Goal: Information Seeking & Learning: Find specific fact

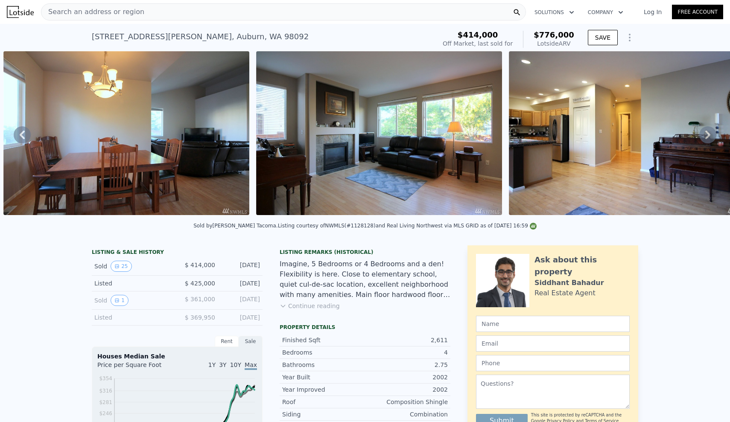
click at [710, 137] on icon at bounding box center [707, 134] width 17 height 17
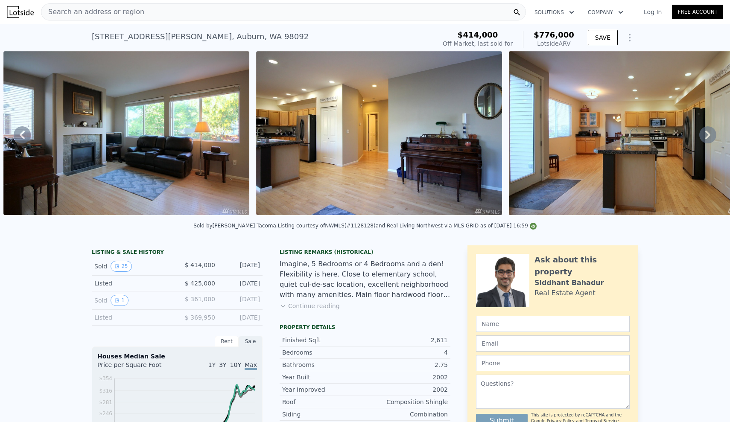
click at [710, 137] on icon at bounding box center [707, 134] width 17 height 17
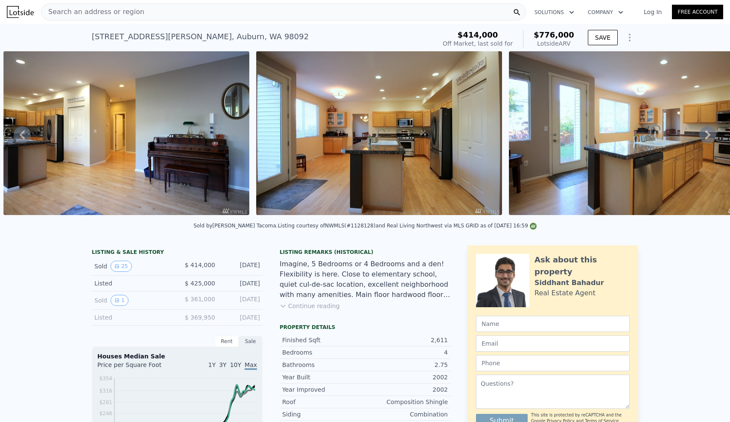
click at [710, 137] on icon at bounding box center [707, 134] width 17 height 17
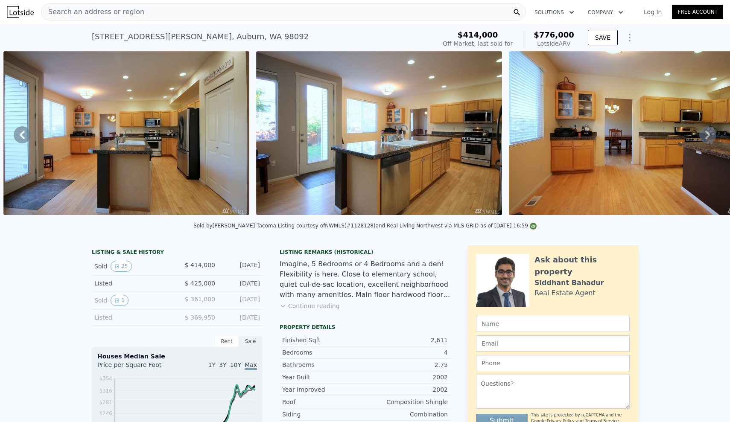
click at [702, 134] on icon at bounding box center [707, 134] width 17 height 17
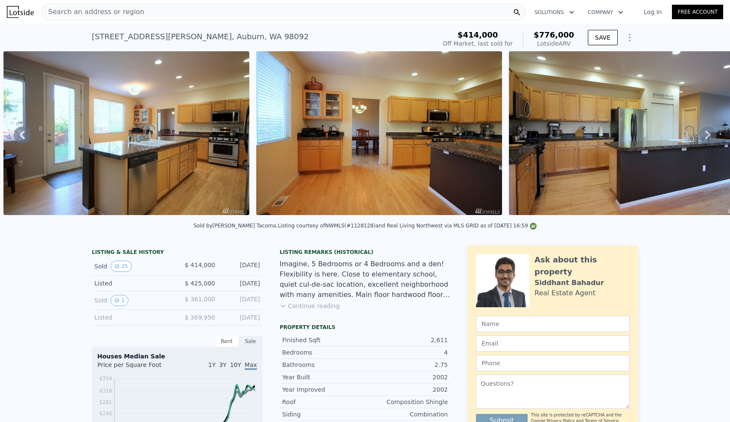
click at [702, 134] on icon at bounding box center [707, 134] width 17 height 17
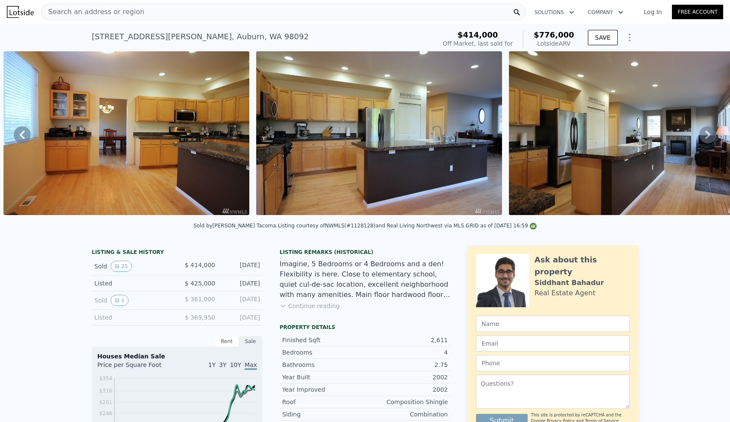
click at [702, 134] on icon at bounding box center [707, 134] width 17 height 17
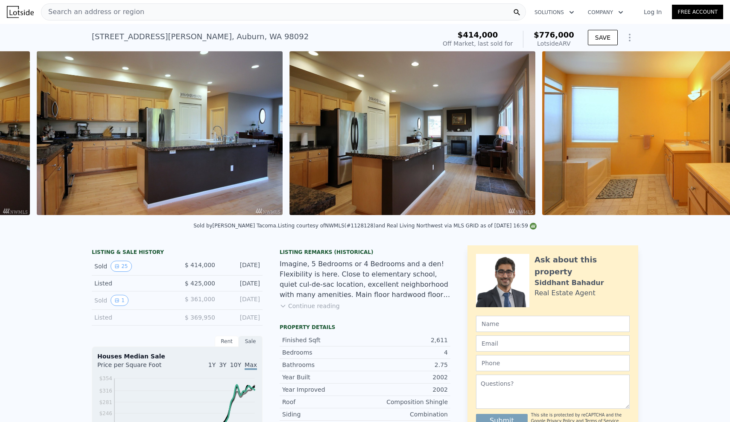
scroll to position [0, 3365]
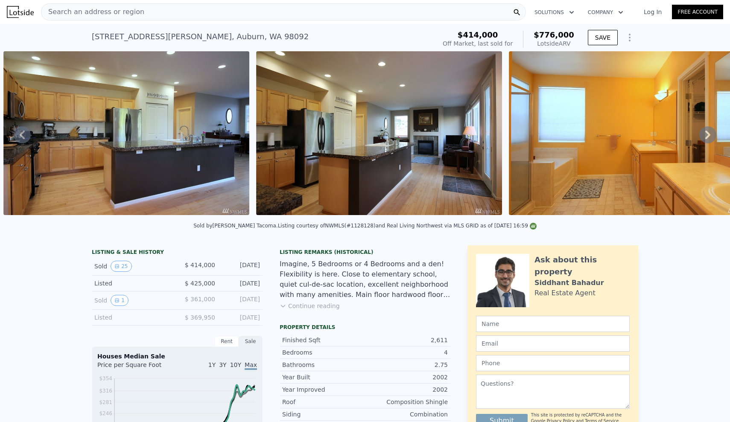
click at [704, 141] on icon at bounding box center [707, 134] width 17 height 17
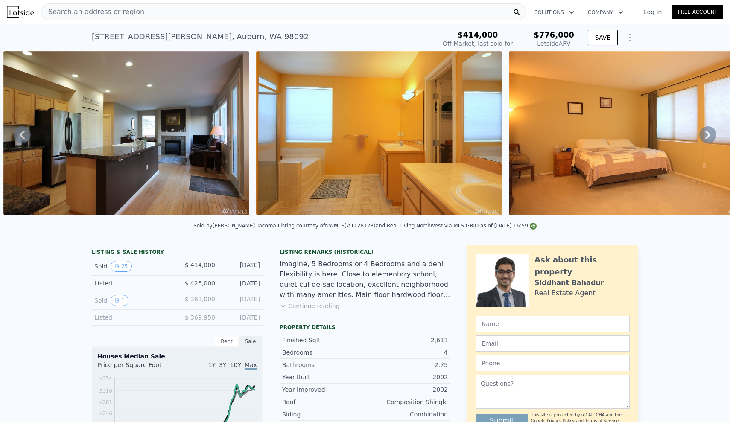
click at [704, 139] on icon at bounding box center [707, 134] width 17 height 17
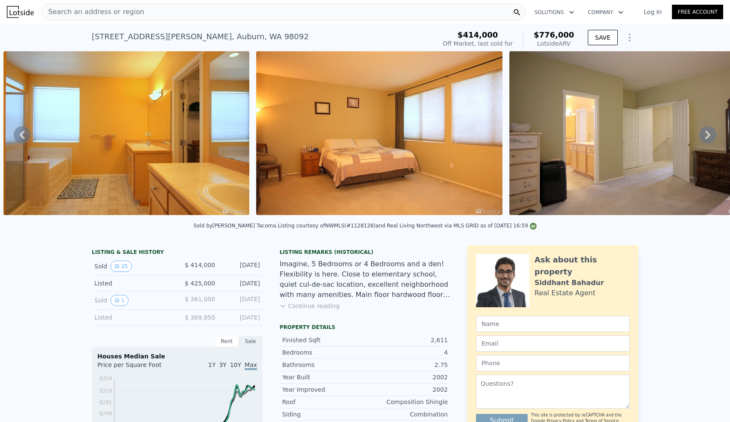
click at [704, 139] on icon at bounding box center [707, 134] width 17 height 17
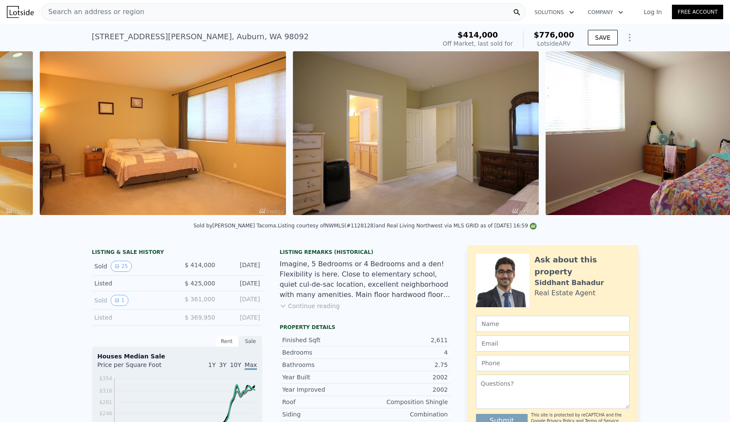
scroll to position [0, 4123]
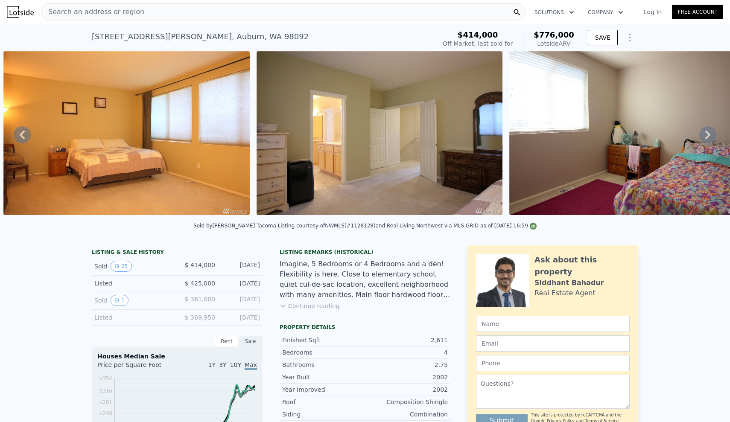
click at [710, 131] on icon at bounding box center [707, 134] width 17 height 17
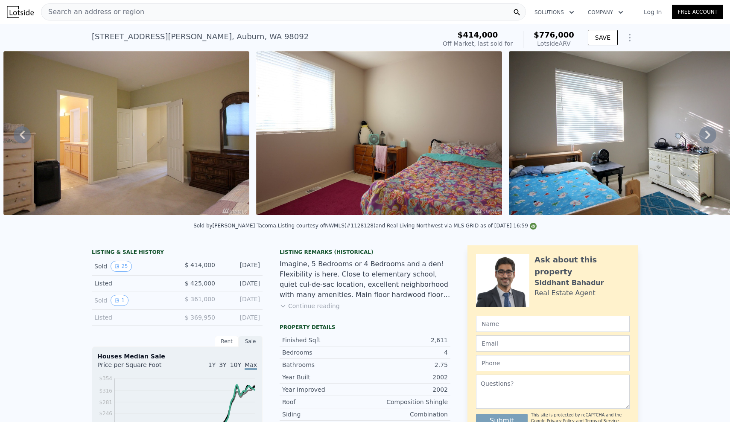
click at [710, 131] on icon at bounding box center [707, 134] width 17 height 17
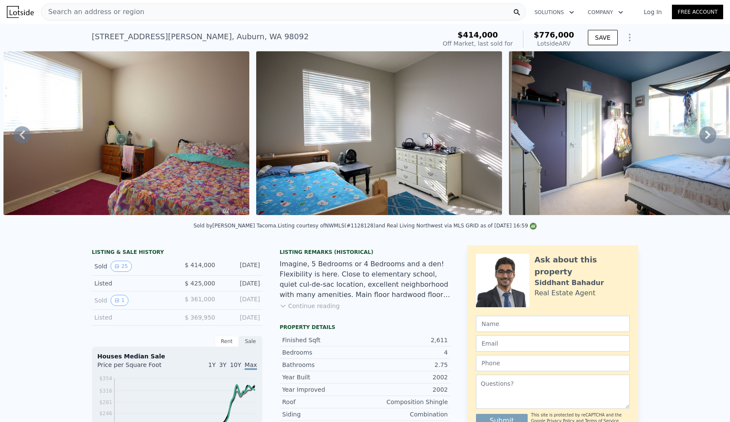
click at [710, 131] on icon at bounding box center [707, 134] width 17 height 17
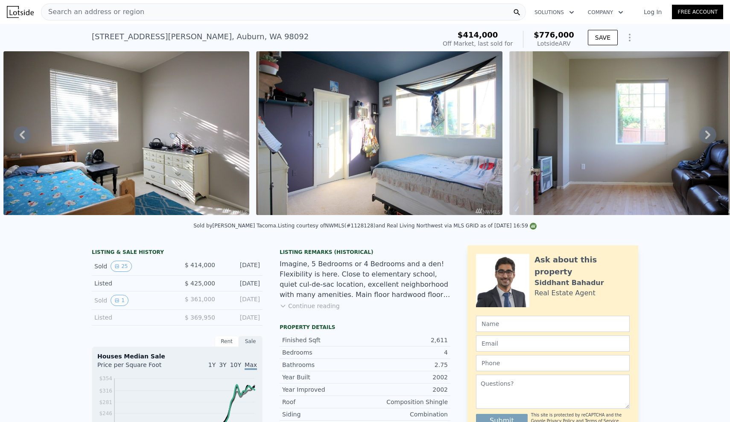
click at [710, 131] on icon at bounding box center [707, 134] width 17 height 17
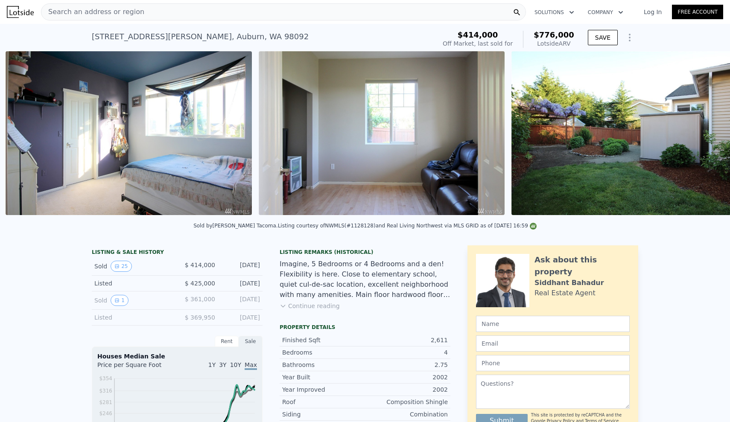
scroll to position [0, 5134]
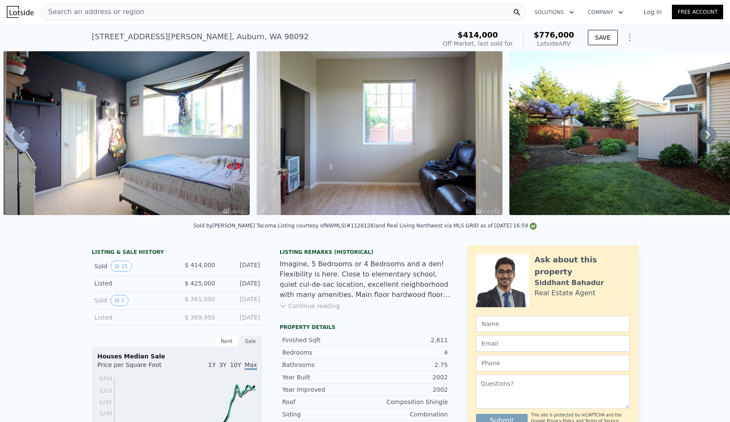
click at [18, 140] on icon at bounding box center [22, 134] width 17 height 17
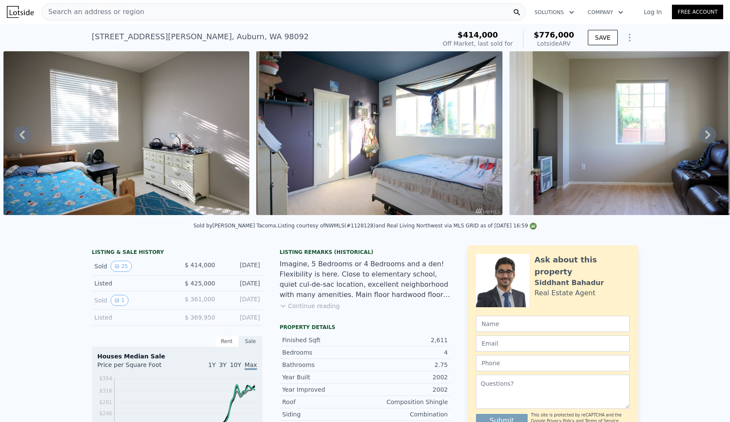
click at [22, 134] on icon at bounding box center [22, 135] width 5 height 9
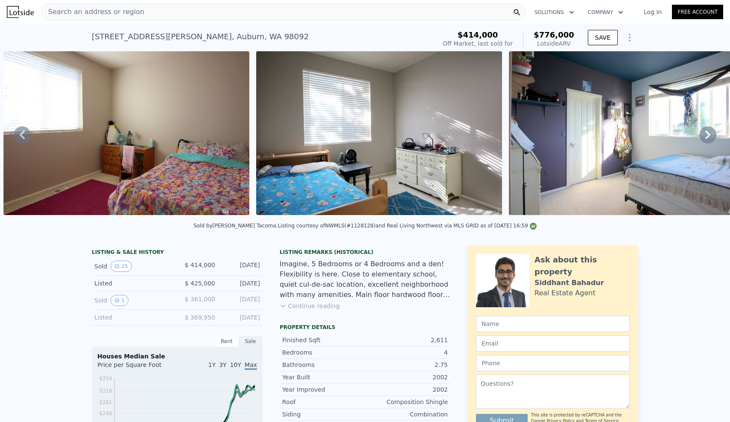
click at [25, 131] on icon at bounding box center [22, 134] width 17 height 17
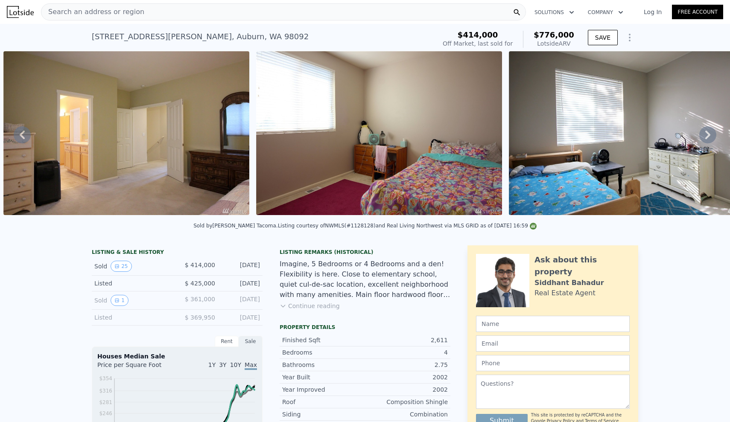
click at [21, 135] on icon at bounding box center [22, 135] width 5 height 9
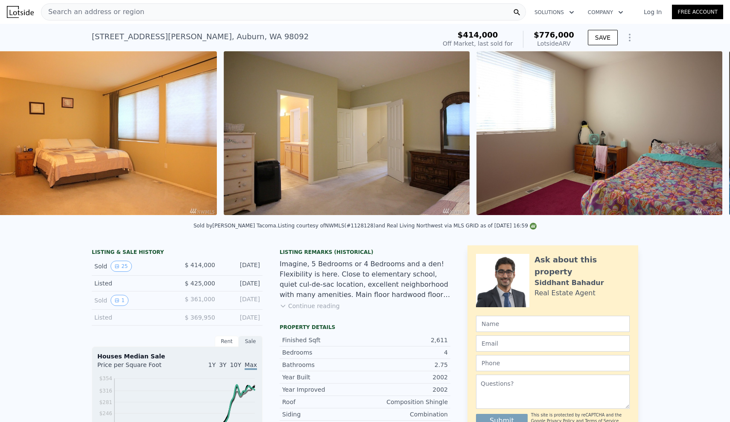
scroll to position [0, 4123]
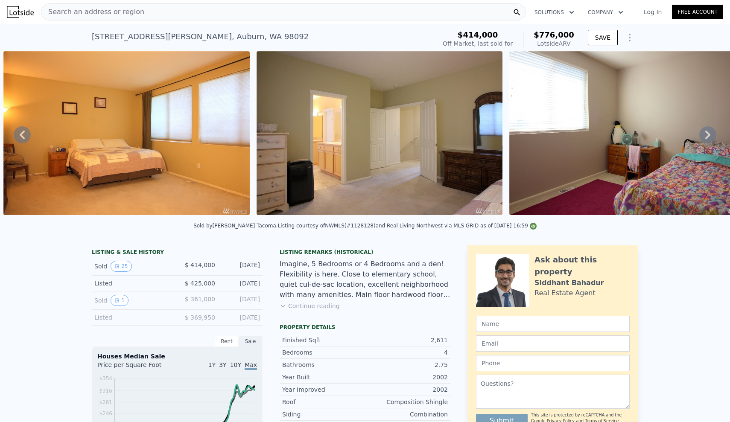
click at [259, 6] on div "Search an address or region" at bounding box center [283, 11] width 485 height 17
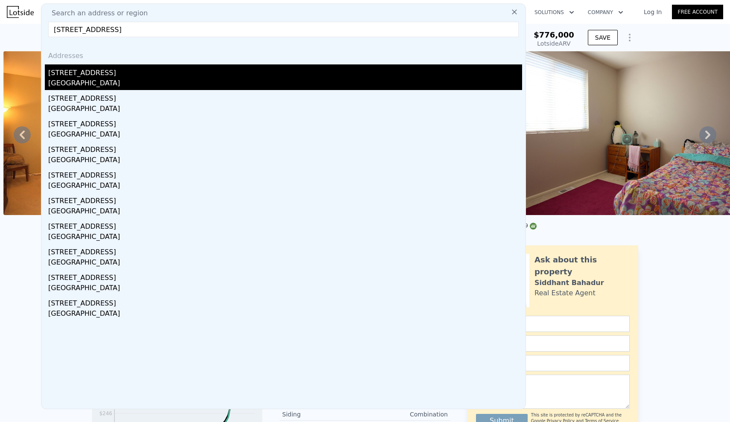
type input "[STREET_ADDRESS]"
click at [140, 77] on div "[STREET_ADDRESS]" at bounding box center [285, 71] width 474 height 14
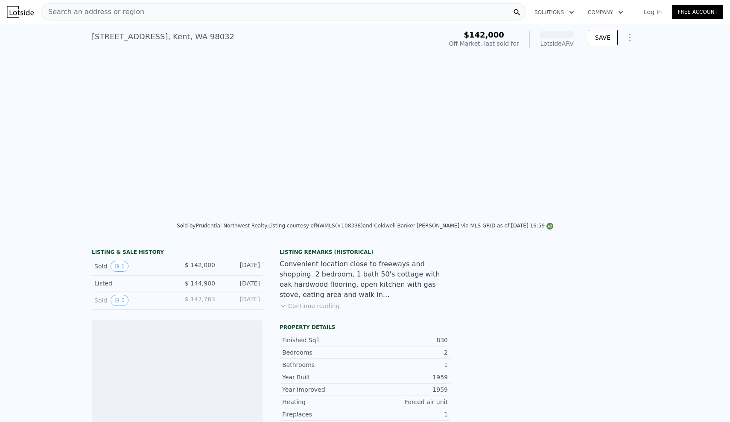
scroll to position [0, 390]
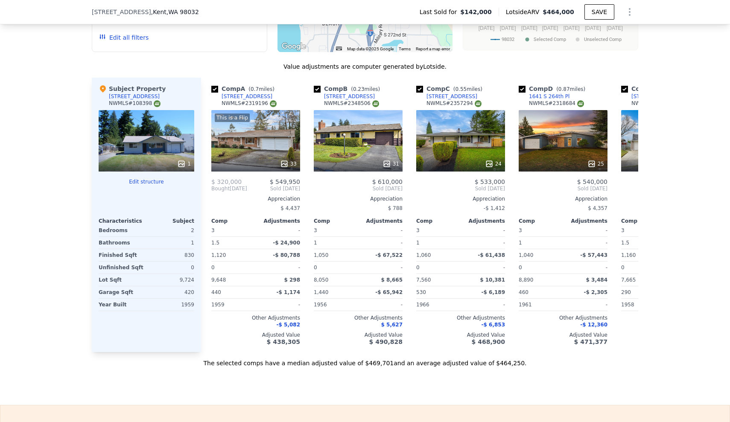
scroll to position [840, 0]
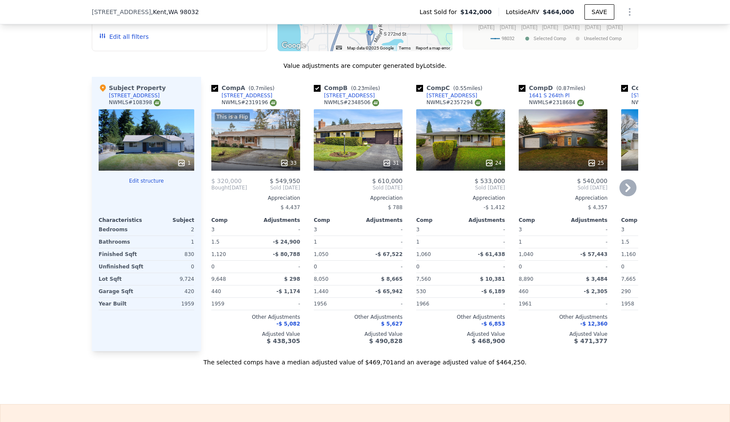
click at [628, 189] on icon at bounding box center [627, 188] width 5 height 9
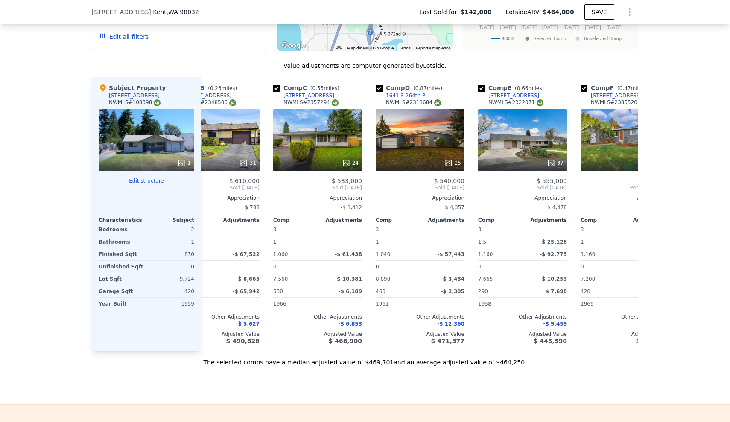
scroll to position [0, 205]
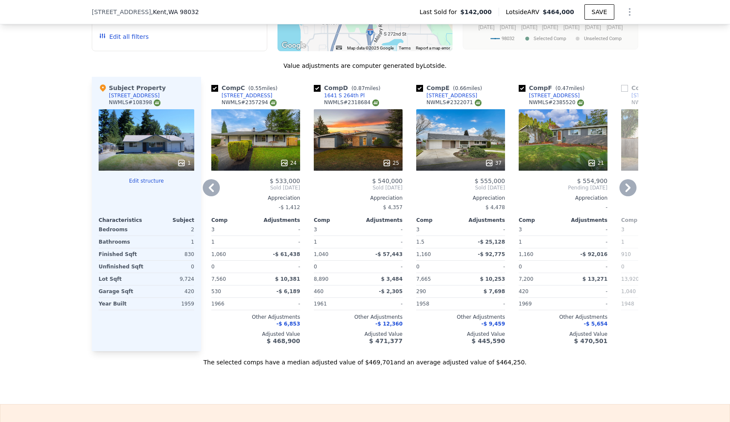
click at [628, 189] on icon at bounding box center [627, 188] width 5 height 9
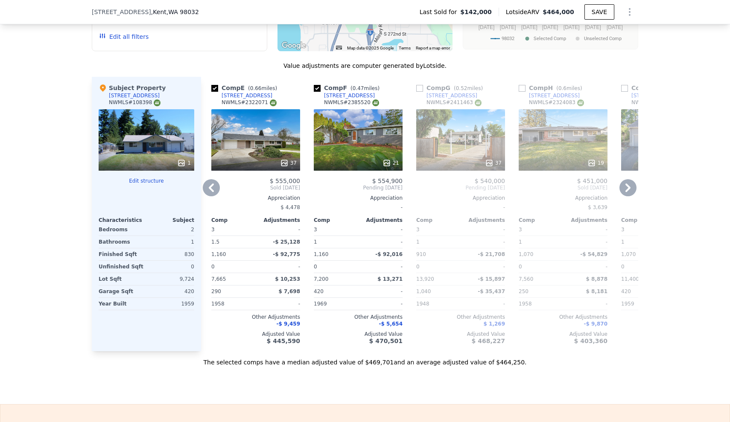
click at [209, 190] on icon at bounding box center [211, 187] width 17 height 17
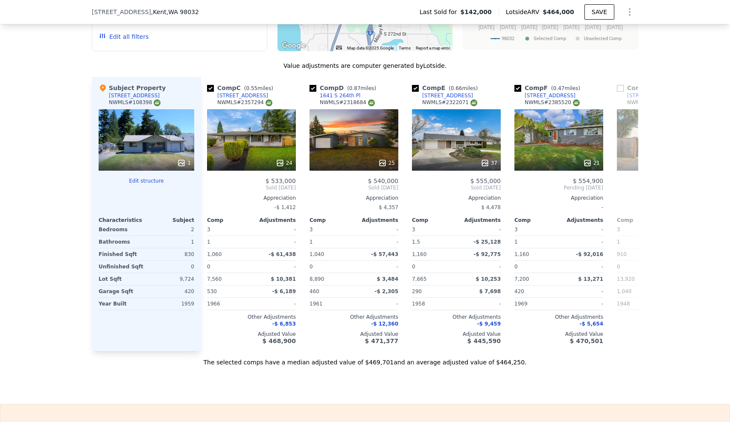
scroll to position [0, 205]
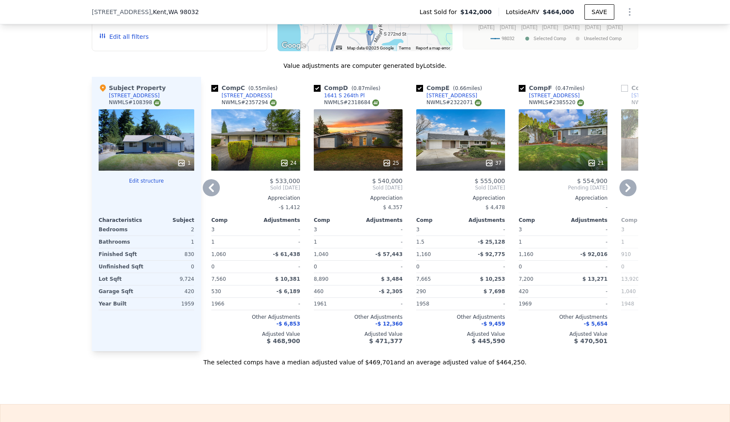
click at [209, 190] on icon at bounding box center [211, 187] width 17 height 17
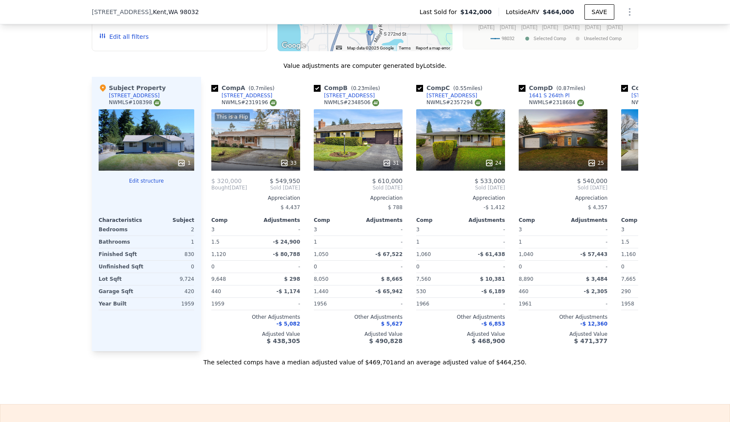
click at [27, 256] on div "We found 9 sales that match your search Listings provided by NWMLS Filters Map …" at bounding box center [365, 121] width 730 height 489
click at [32, 270] on div "We found 9 sales that match your search Listings provided by NWMLS Filters Map …" at bounding box center [365, 121] width 730 height 489
click at [30, 237] on div "We found 9 sales that match your search Listings provided by NWMLS Filters Map …" at bounding box center [365, 121] width 730 height 489
click at [59, 49] on div "We found 9 sales that match your search Listings provided by NWMLS Filters Map …" at bounding box center [365, 121] width 730 height 489
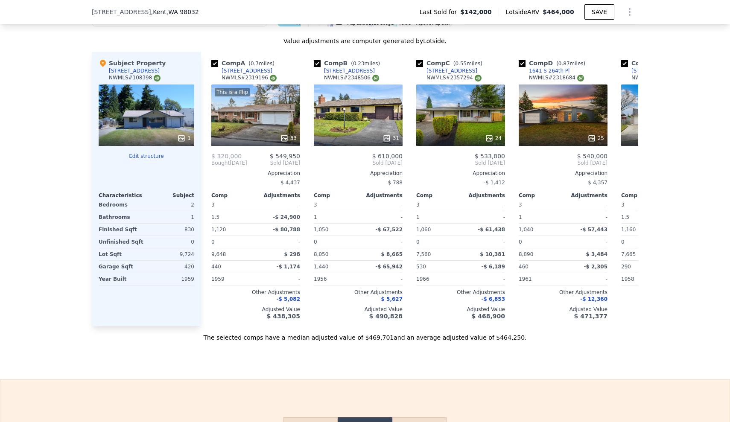
scroll to position [867, 0]
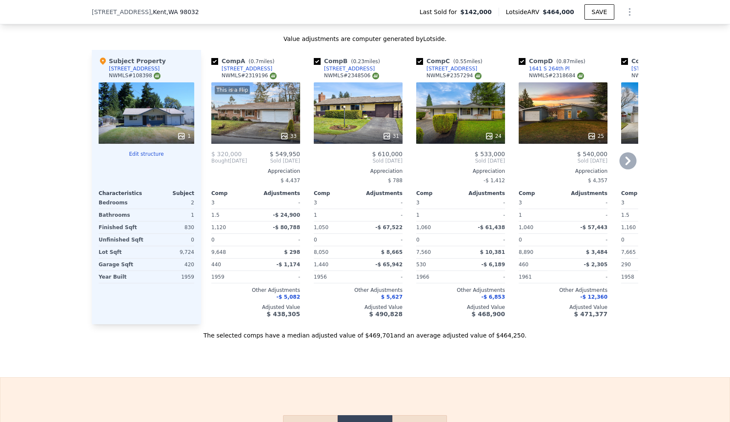
click at [627, 161] on icon at bounding box center [627, 160] width 17 height 17
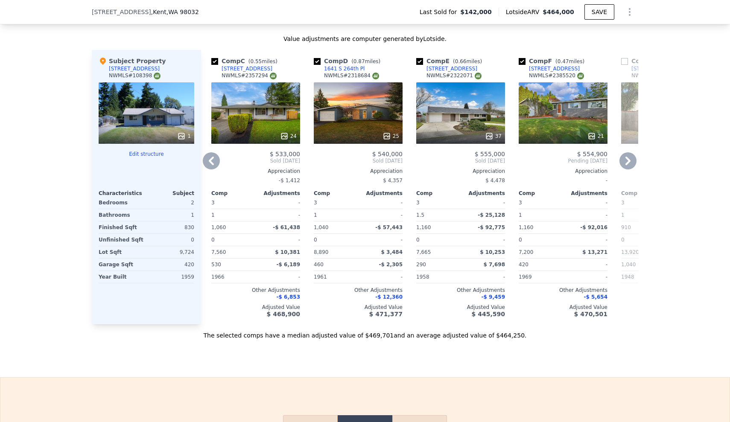
click at [627, 161] on icon at bounding box center [627, 160] width 17 height 17
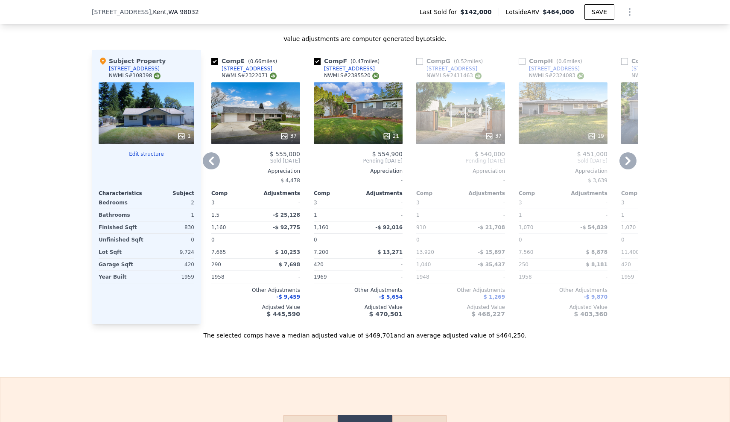
click at [627, 161] on icon at bounding box center [627, 160] width 17 height 17
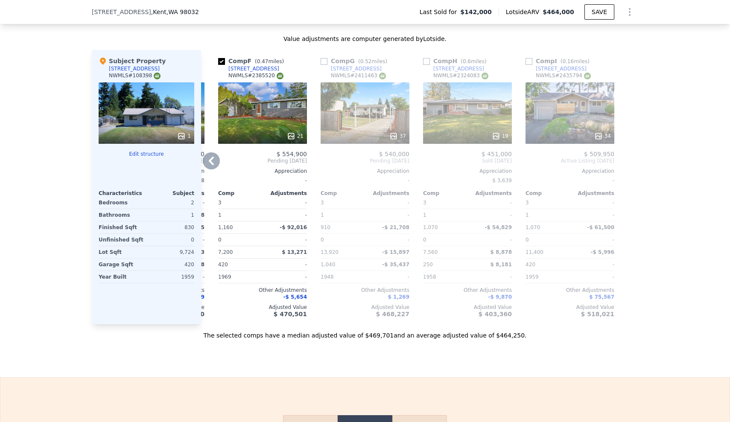
click at [627, 161] on div at bounding box center [631, 187] width 14 height 274
click at [46, 110] on div "We found 9 sales that match your search Listings provided by NWMLS Filters Map …" at bounding box center [365, 94] width 730 height 489
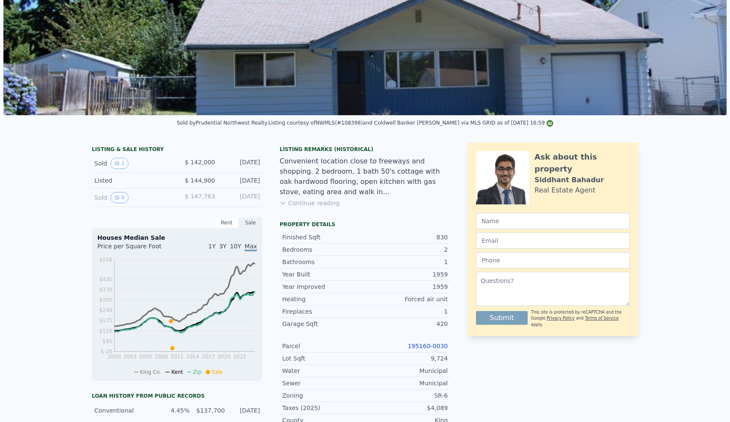
scroll to position [0, 0]
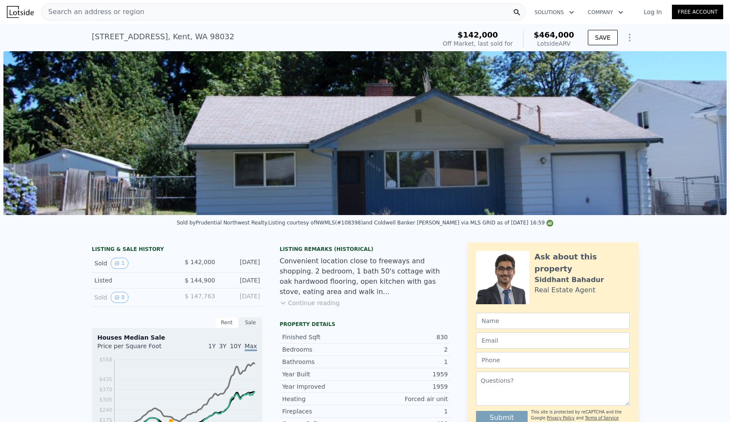
click at [114, 12] on span "Search an address or region" at bounding box center [92, 12] width 103 height 10
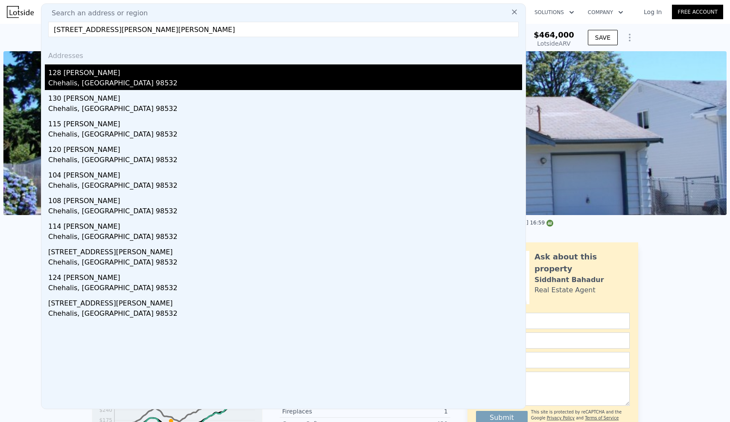
type input "[STREET_ADDRESS][PERSON_NAME][PERSON_NAME]"
click at [82, 75] on div "128 [PERSON_NAME]" at bounding box center [285, 71] width 474 height 14
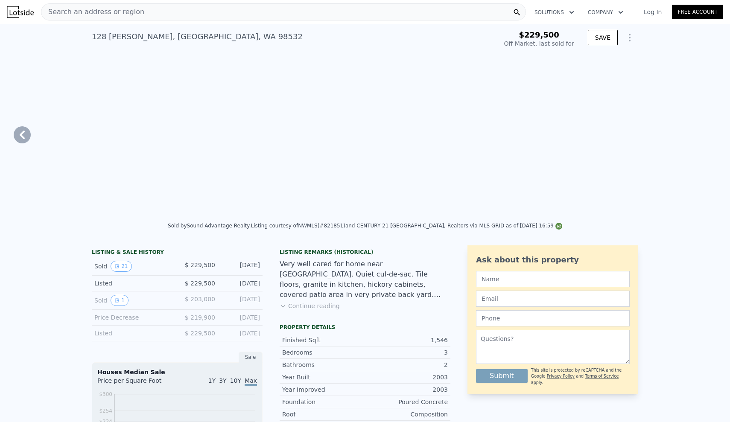
type input "$ 504,000"
type input "4"
type input "2"
type input "4"
type input "3"
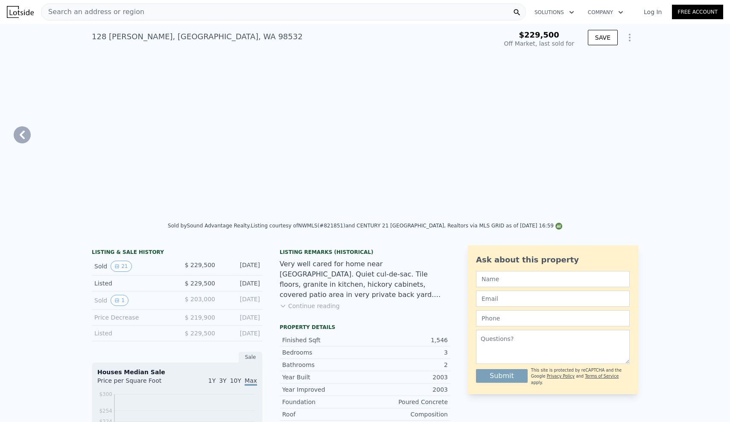
type input "1160"
type input "1971"
type input "5663"
type input "217364"
type input "$ 224,111"
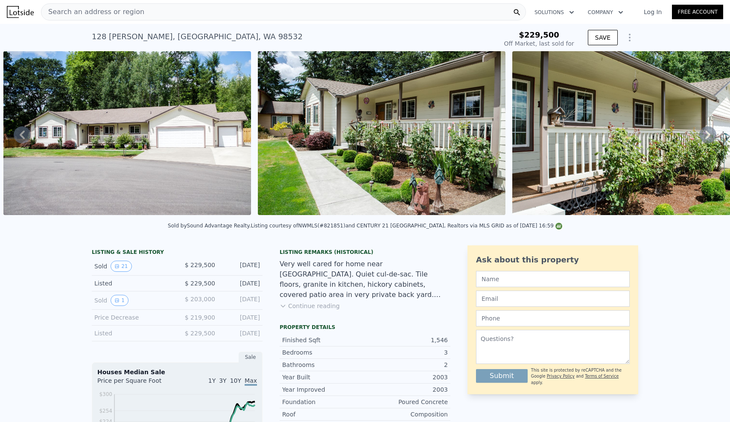
click at [708, 137] on icon at bounding box center [707, 134] width 17 height 17
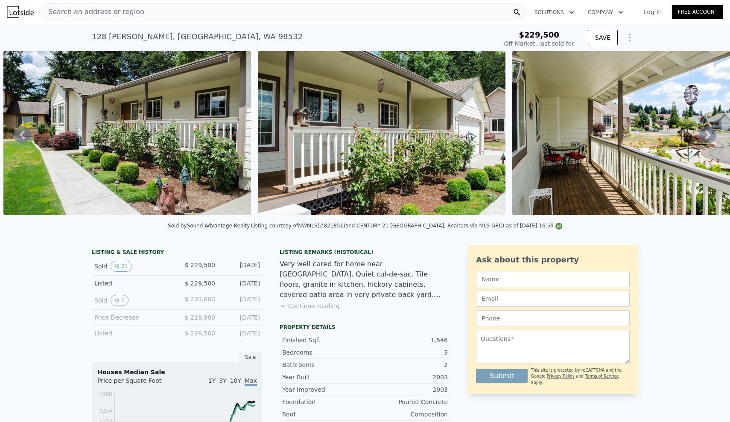
click at [708, 137] on icon at bounding box center [707, 134] width 17 height 17
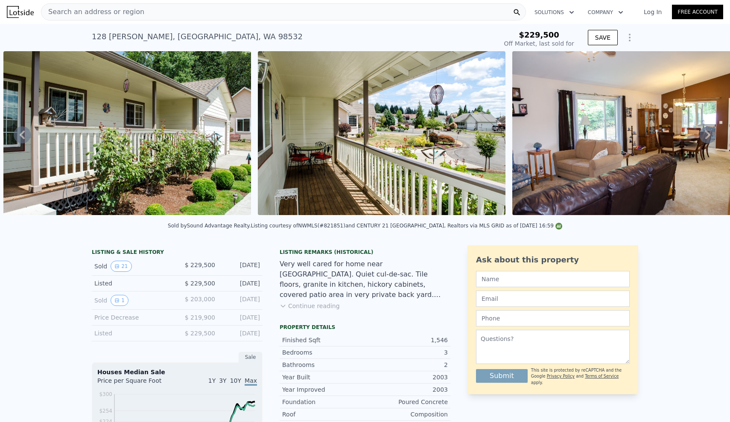
scroll to position [0, 1154]
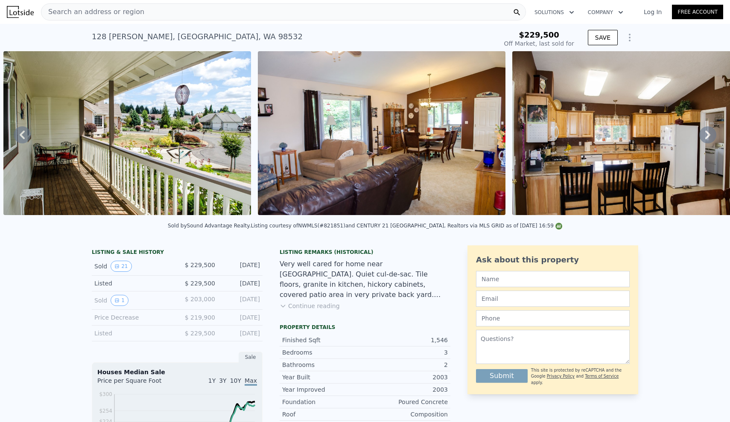
click at [708, 137] on icon at bounding box center [707, 134] width 17 height 17
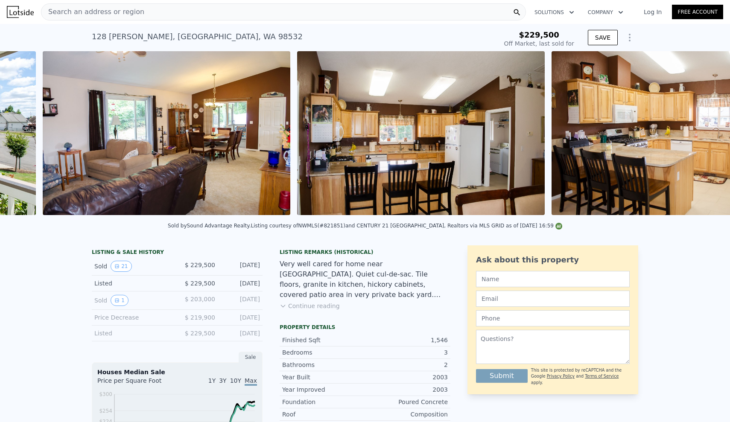
scroll to position [0, 1408]
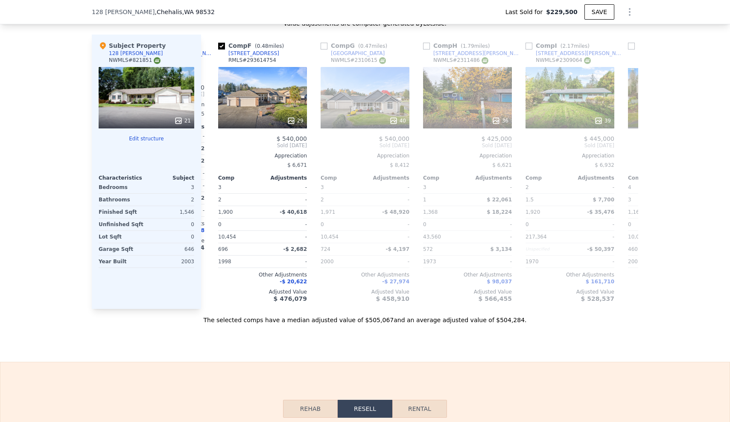
scroll to position [921, 0]
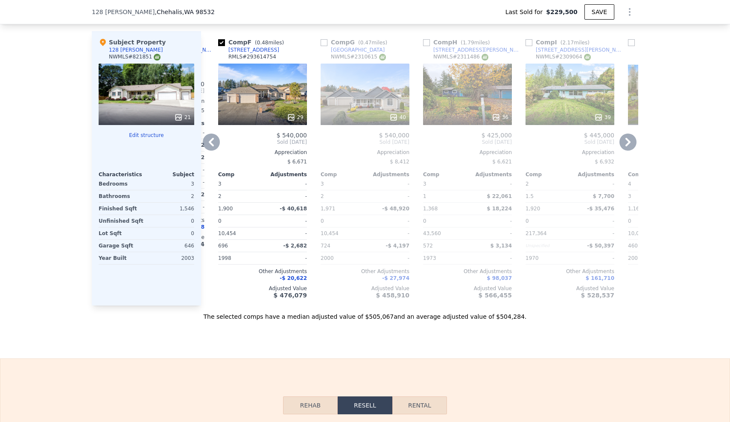
click at [216, 146] on icon at bounding box center [211, 142] width 17 height 17
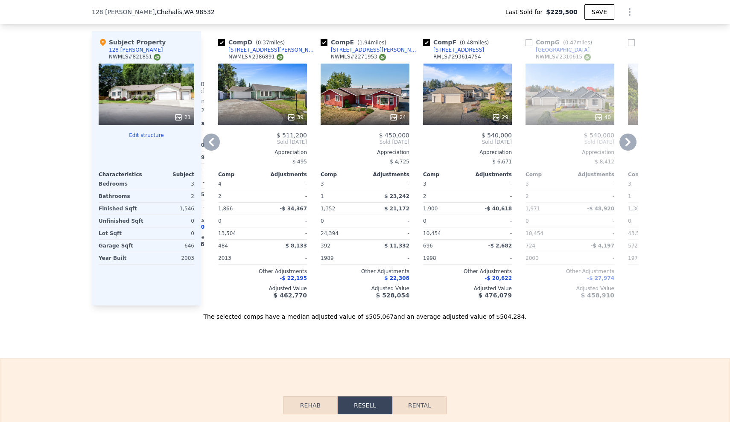
click at [211, 145] on icon at bounding box center [211, 142] width 17 height 17
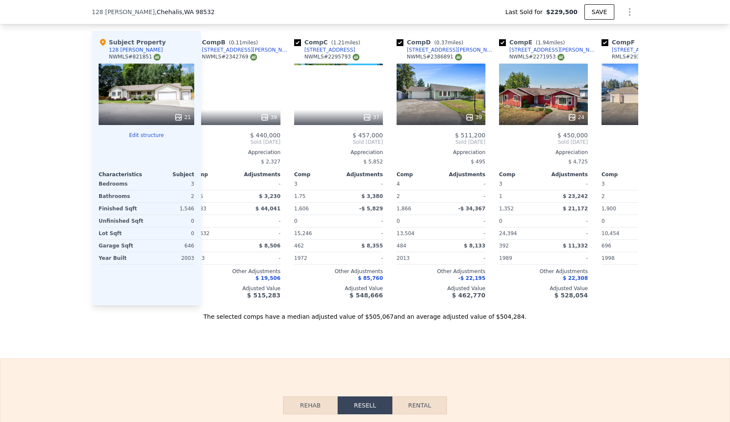
scroll to position [0, 96]
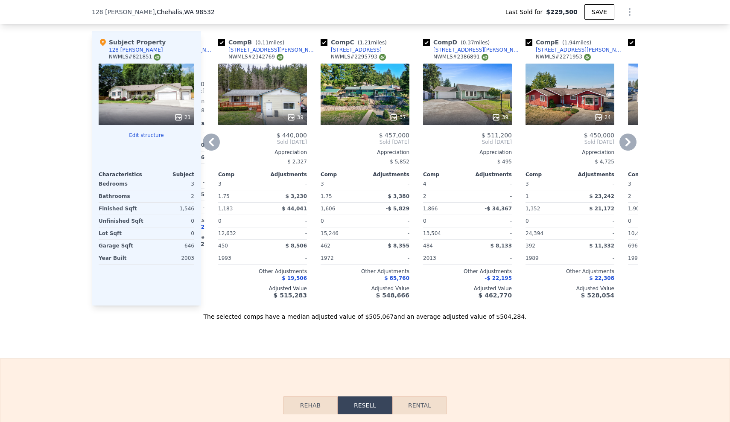
click at [211, 145] on icon at bounding box center [211, 142] width 17 height 17
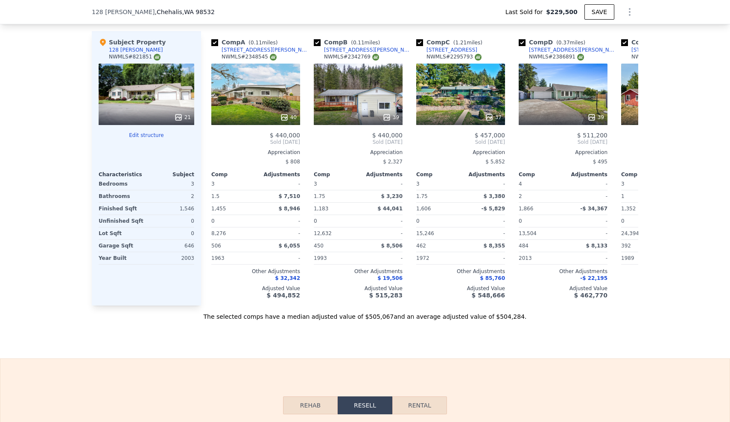
click at [82, 213] on div "We found 12 sales that match your search Listings provided by NWMLS Filters Map…" at bounding box center [365, 75] width 730 height 489
click at [626, 146] on icon at bounding box center [627, 142] width 5 height 9
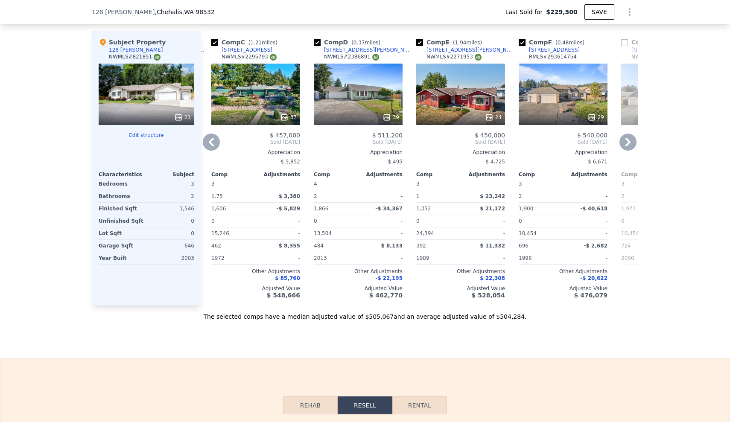
click at [626, 146] on icon at bounding box center [627, 142] width 5 height 9
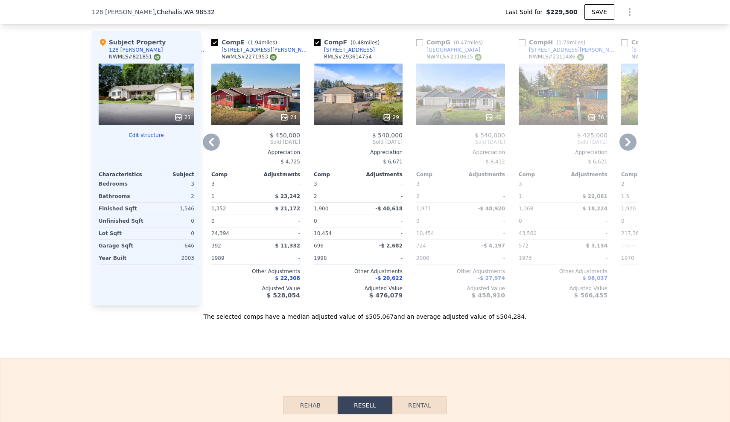
click at [213, 141] on icon at bounding box center [211, 142] width 17 height 17
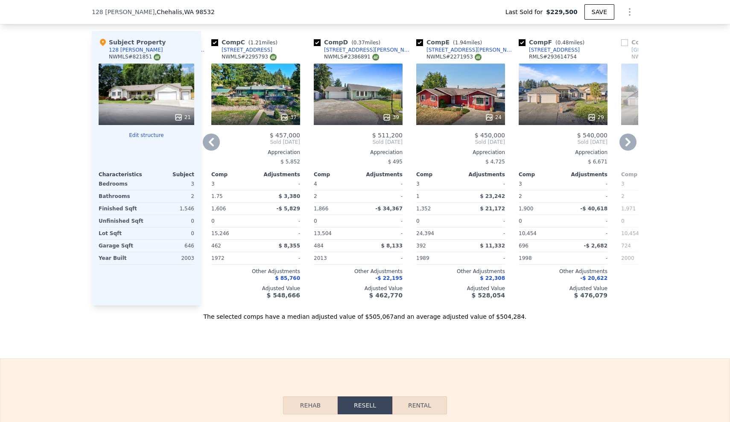
click at [213, 141] on icon at bounding box center [211, 142] width 17 height 17
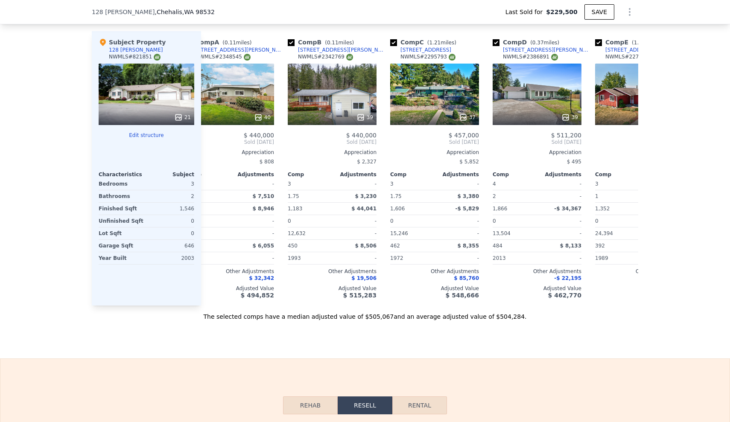
scroll to position [0, 0]
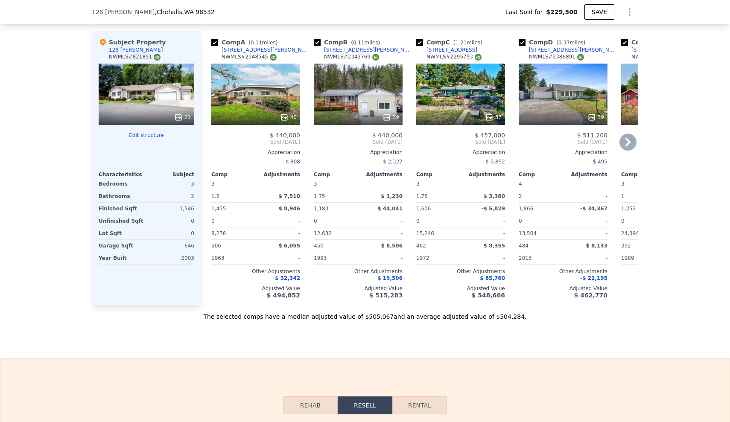
click at [625, 144] on icon at bounding box center [627, 142] width 17 height 17
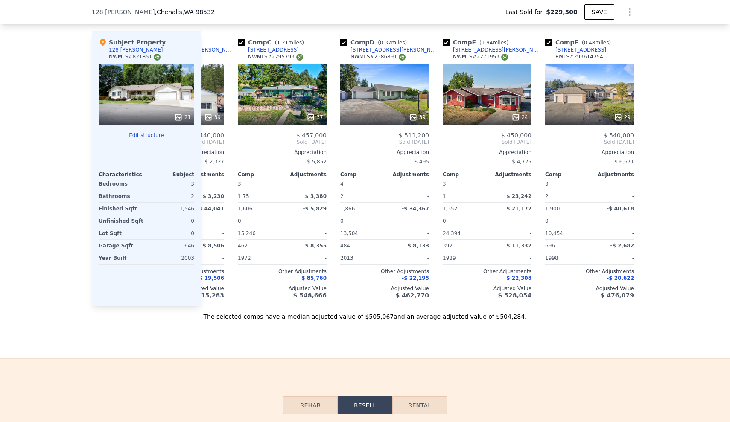
scroll to position [0, 205]
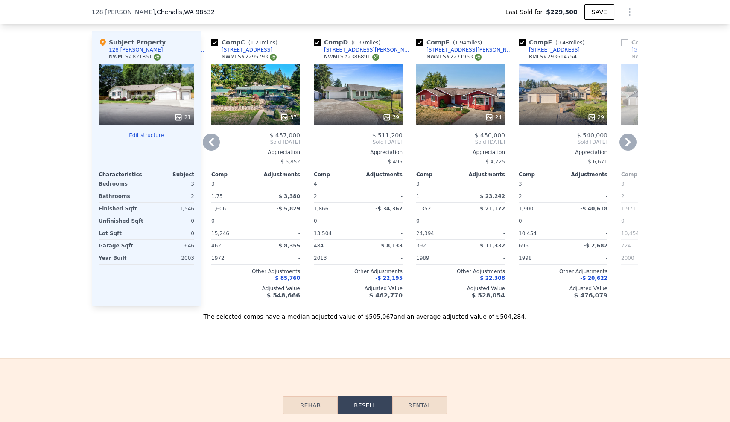
click at [633, 140] on icon at bounding box center [627, 142] width 17 height 17
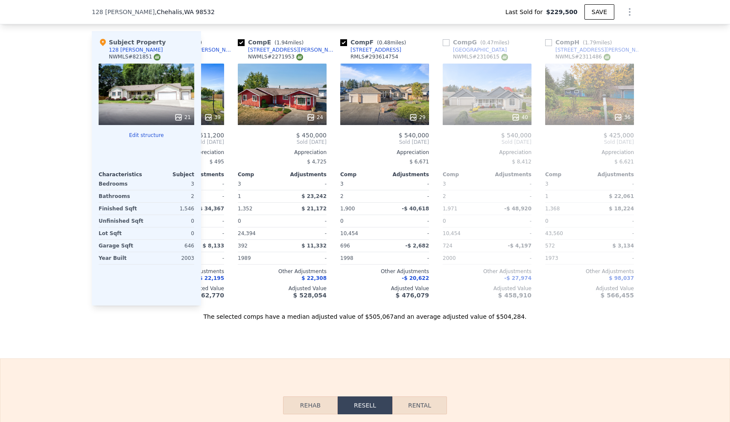
scroll to position [0, 410]
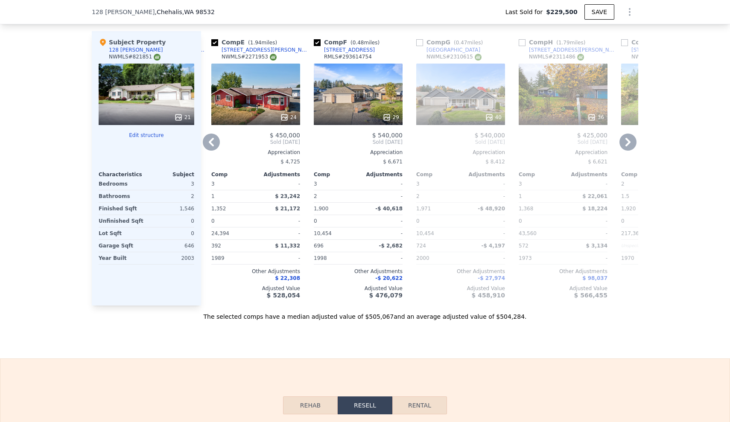
click at [80, 1] on div "[STREET_ADDRESS][PERSON_NAME][PERSON_NAME] Last Sold for $229,500 SAVE" at bounding box center [365, 12] width 730 height 24
click at [467, 107] on div "40" at bounding box center [460, 94] width 89 height 61
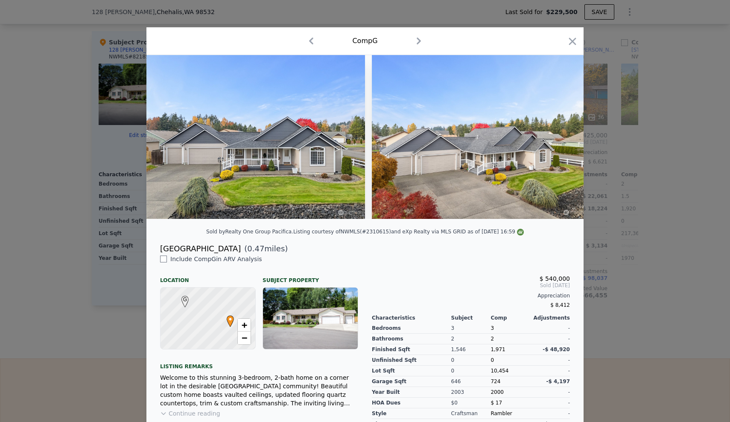
drag, startPoint x: 249, startPoint y: 248, endPoint x: 155, endPoint y: 249, distance: 94.3
click at [155, 249] on div "[STREET_ADDRESS] ( 0.47 miles)" at bounding box center [364, 249] width 423 height 12
copy div "[GEOGRAPHIC_DATA]"
click at [568, 38] on icon "button" at bounding box center [572, 41] width 12 height 12
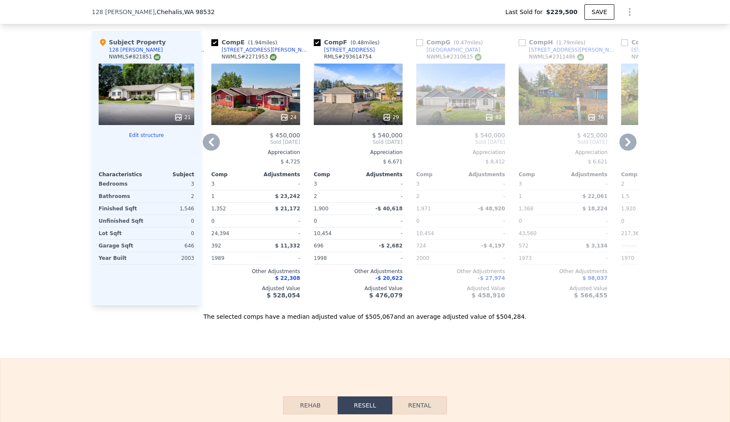
click at [207, 140] on icon at bounding box center [211, 142] width 17 height 17
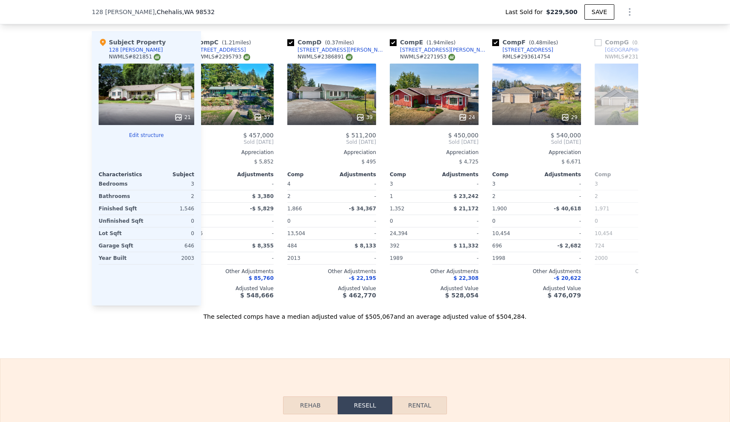
scroll to position [0, 205]
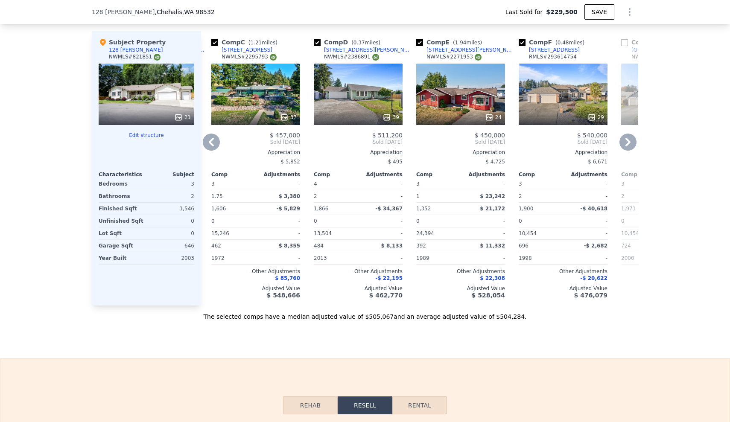
click at [207, 140] on icon at bounding box center [211, 142] width 17 height 17
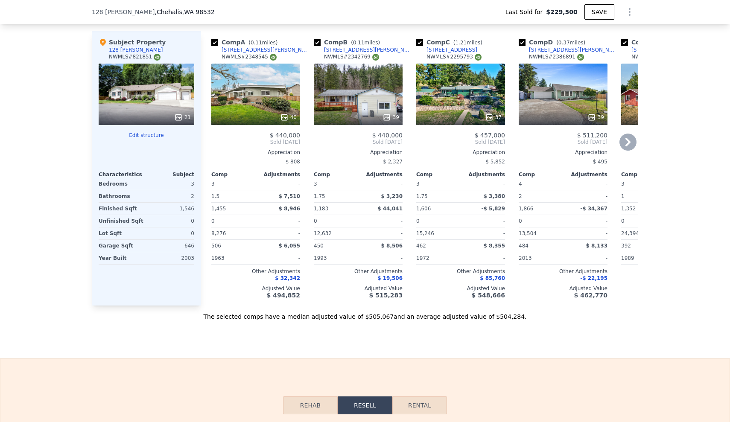
click at [626, 138] on icon at bounding box center [627, 142] width 5 height 9
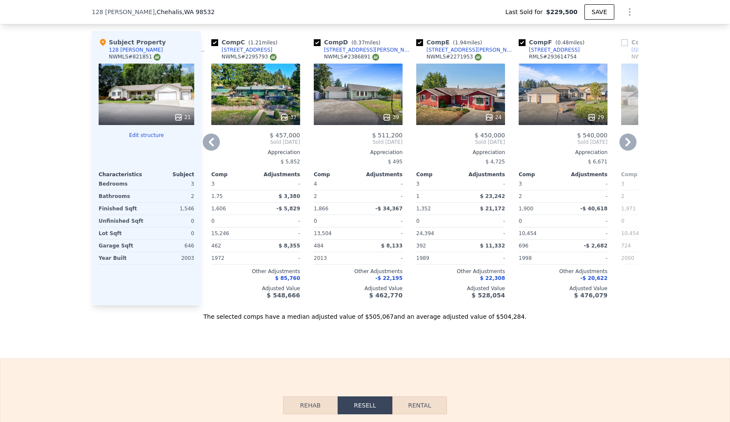
click at [626, 138] on icon at bounding box center [627, 142] width 5 height 9
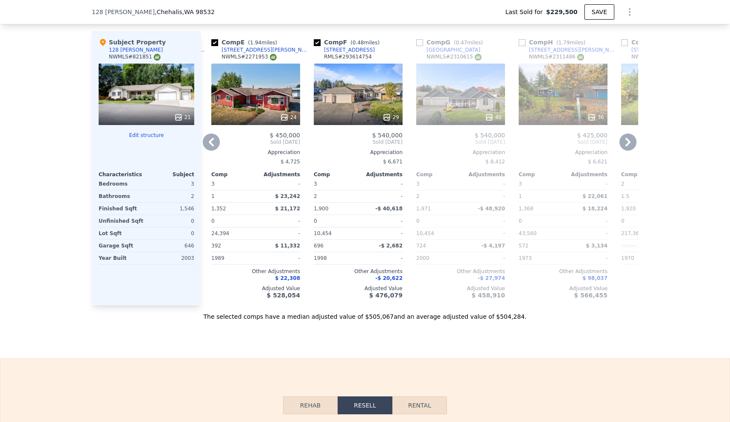
click at [626, 138] on icon at bounding box center [627, 142] width 5 height 9
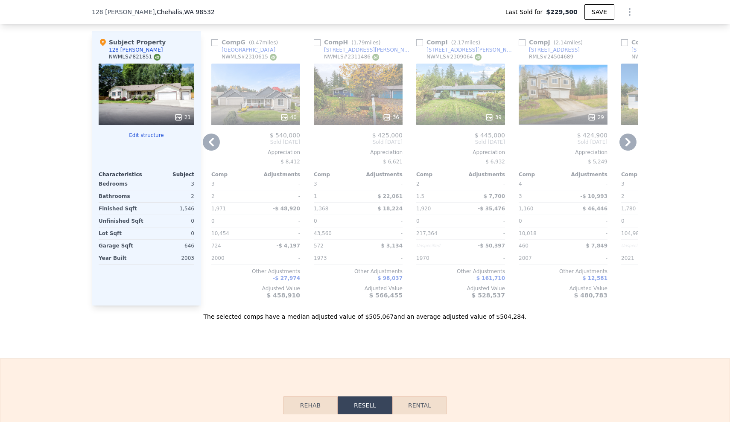
click at [215, 148] on icon at bounding box center [211, 142] width 17 height 17
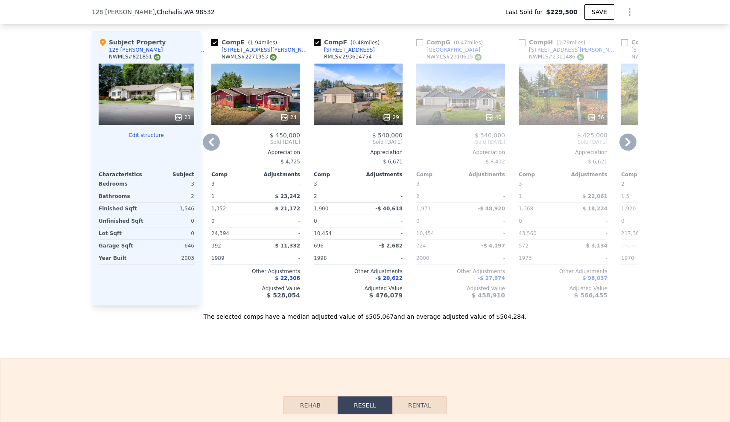
click at [210, 142] on icon at bounding box center [211, 142] width 5 height 9
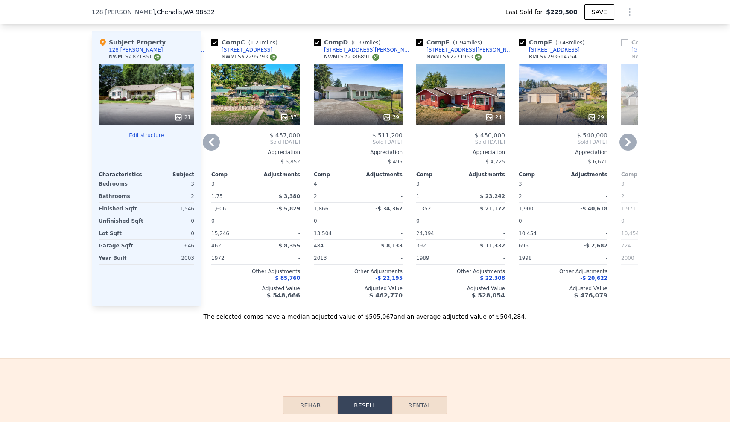
click at [210, 142] on icon at bounding box center [211, 142] width 5 height 9
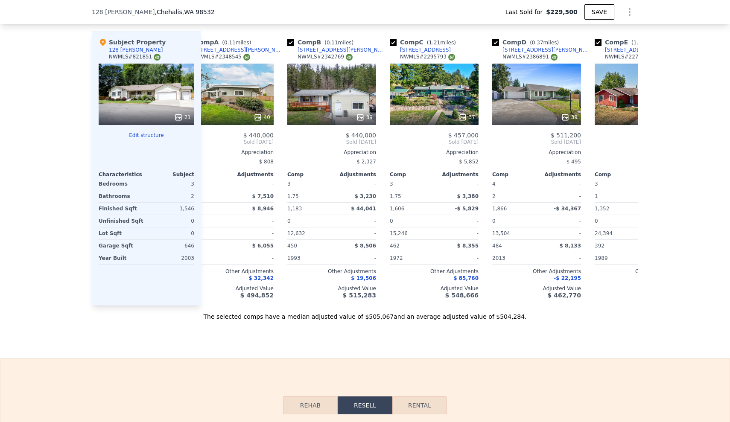
scroll to position [0, 0]
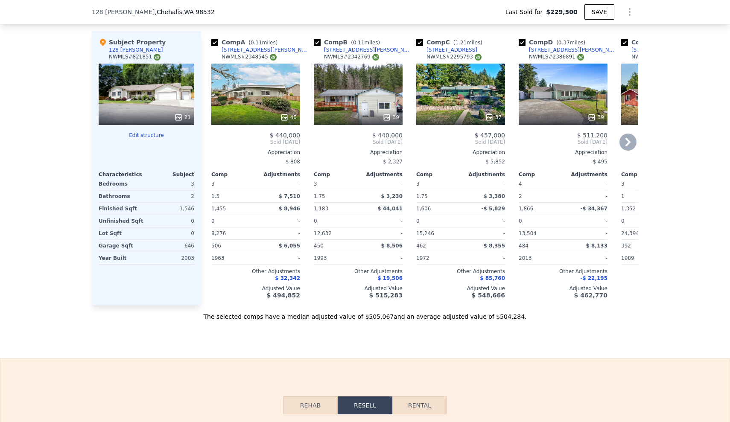
click at [629, 141] on icon at bounding box center [627, 142] width 5 height 9
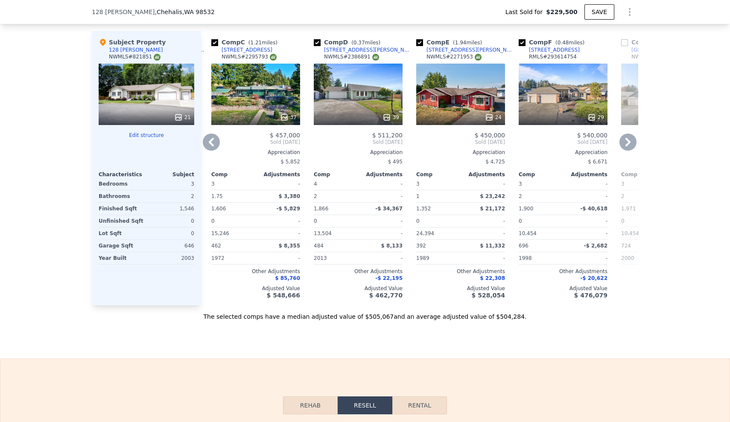
click at [629, 141] on icon at bounding box center [627, 142] width 5 height 9
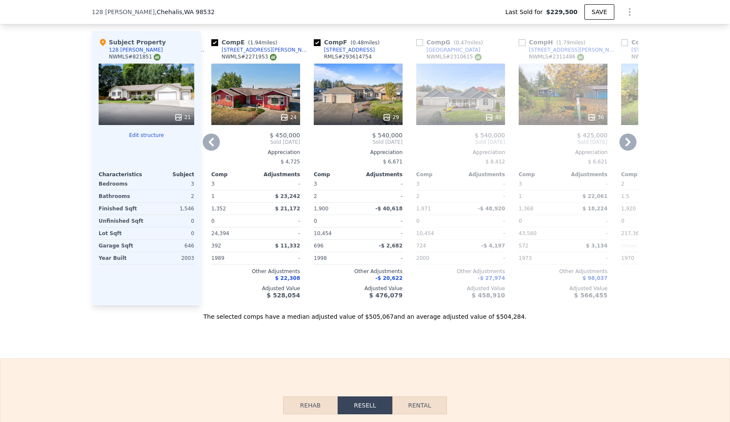
click at [629, 141] on icon at bounding box center [627, 142] width 5 height 9
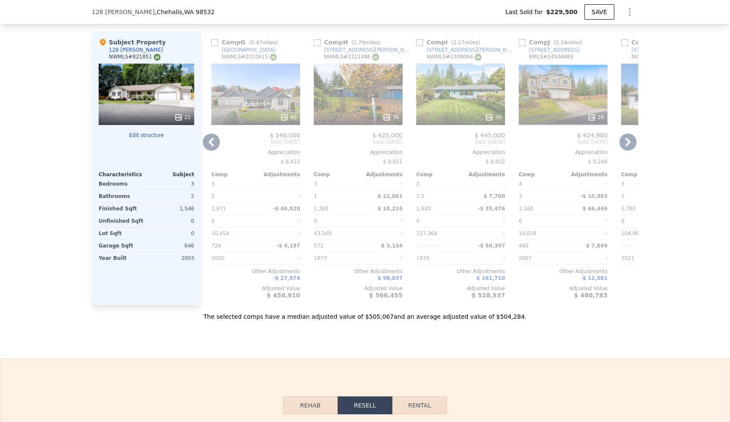
click at [629, 141] on icon at bounding box center [627, 142] width 5 height 9
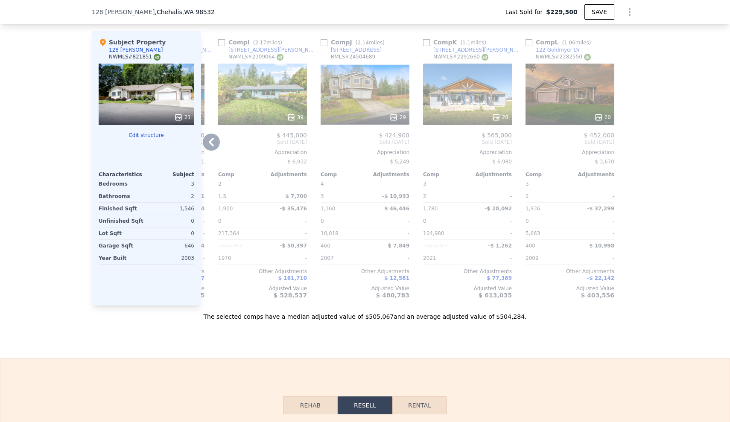
click at [202, 139] on span "Sold [DATE]" at bounding box center [160, 142] width 89 height 7
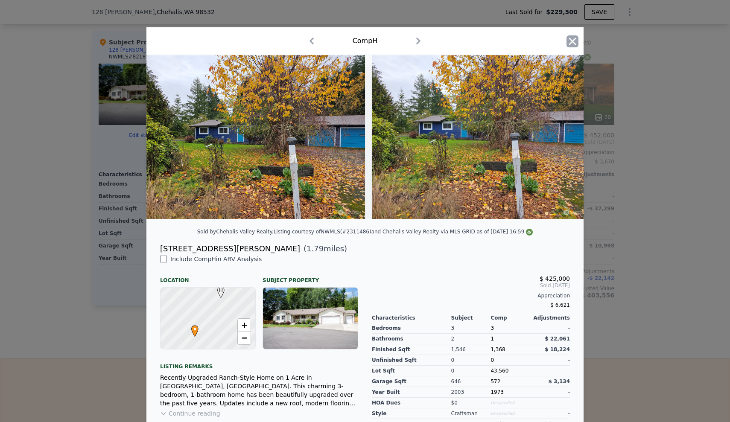
click at [576, 41] on icon "button" at bounding box center [572, 41] width 12 height 12
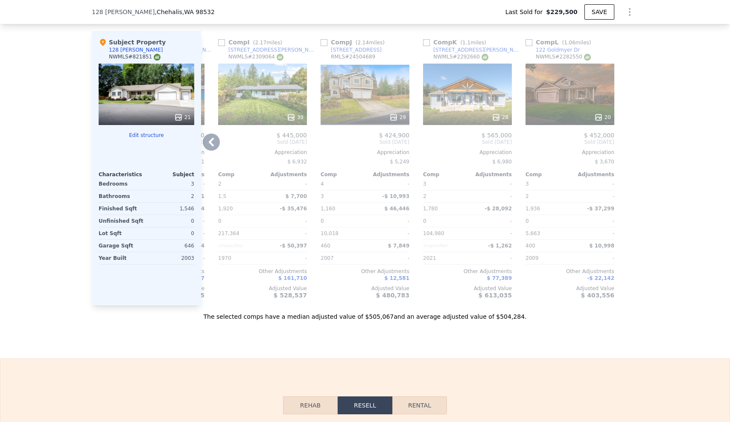
click at [208, 143] on icon at bounding box center [211, 142] width 17 height 17
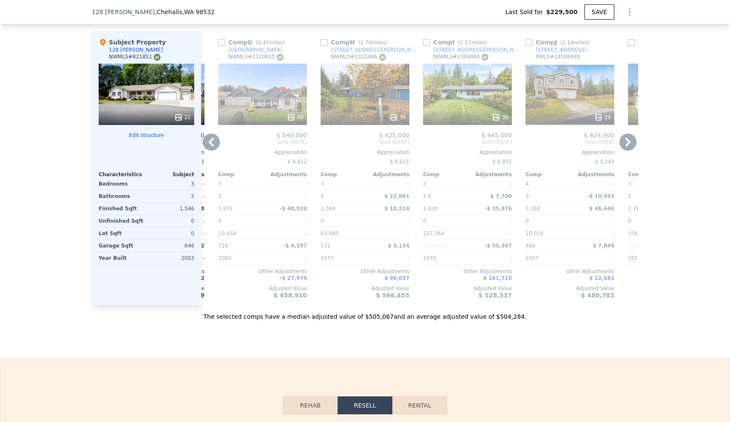
click at [208, 143] on icon at bounding box center [211, 142] width 17 height 17
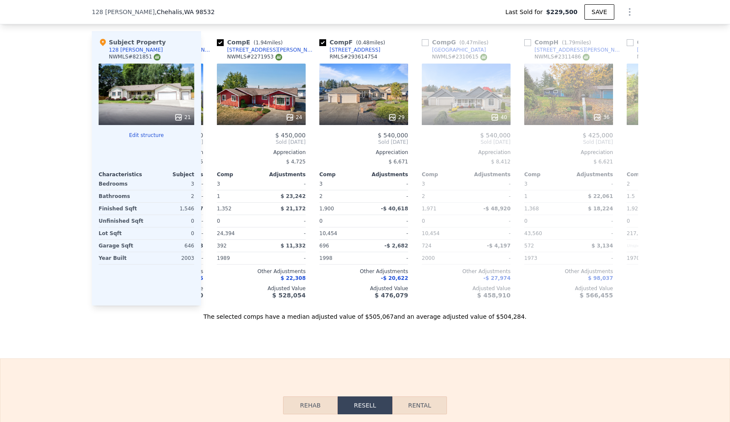
scroll to position [0, 403]
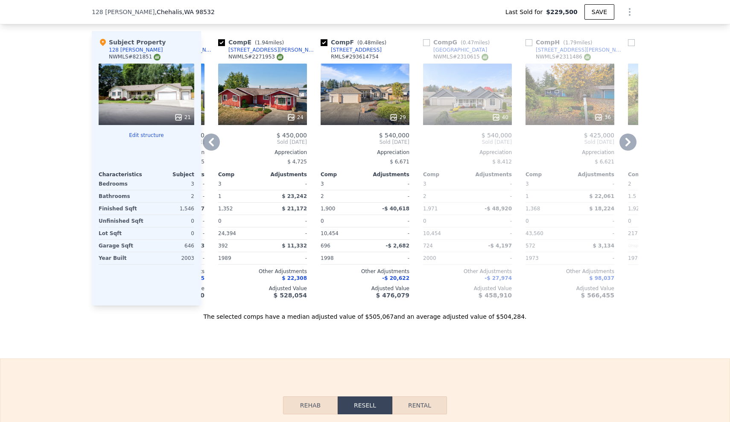
click at [268, 114] on div "24" at bounding box center [263, 117] width 82 height 9
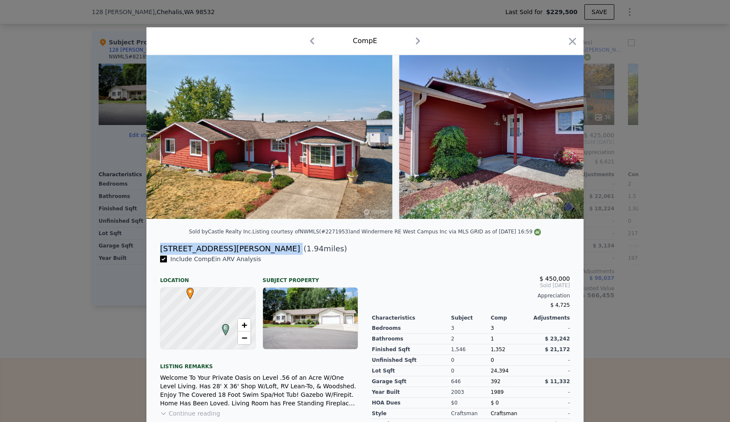
drag, startPoint x: 242, startPoint y: 249, endPoint x: 160, endPoint y: 249, distance: 81.9
click at [160, 249] on div "[STREET_ADDRESS][PERSON_NAME] ( 1.94 miles)" at bounding box center [364, 249] width 423 height 12
copy div "[STREET_ADDRESS][PERSON_NAME]"
click at [571, 40] on icon "button" at bounding box center [572, 41] width 7 height 7
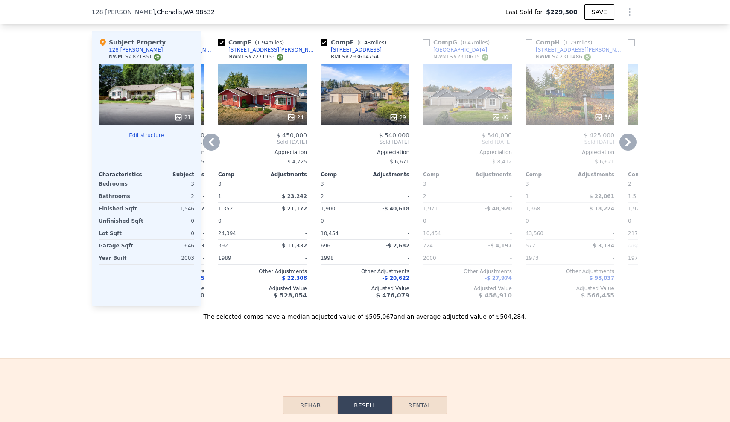
click at [209, 149] on icon at bounding box center [211, 142] width 17 height 17
